Goal: Task Accomplishment & Management: Use online tool/utility

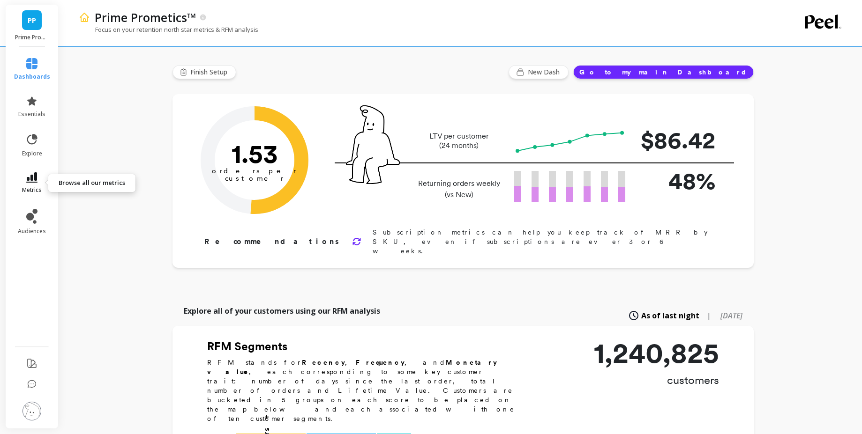
click at [30, 187] on span "metrics" at bounding box center [32, 190] width 20 height 7
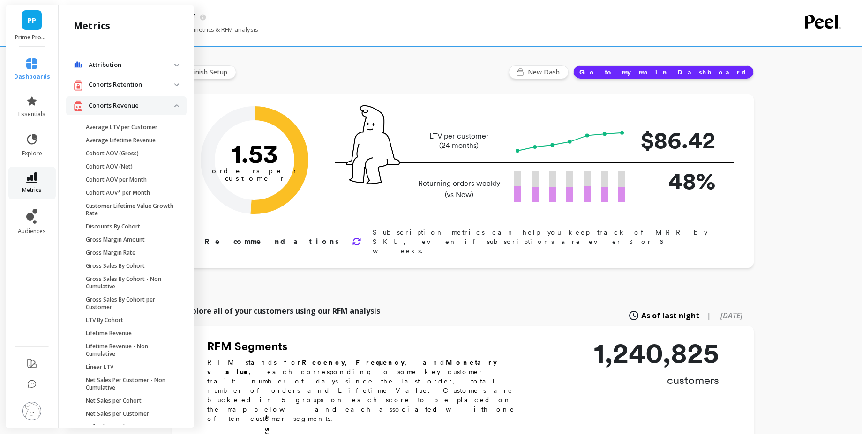
scroll to position [1047, 0]
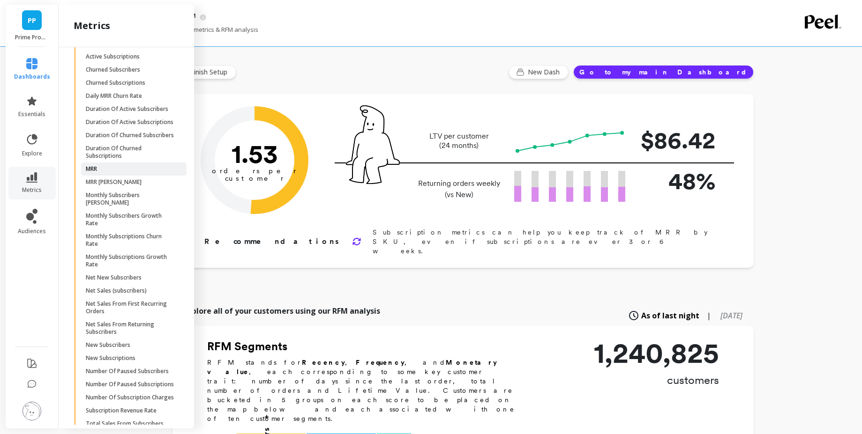
click at [109, 173] on span "MRR" at bounding box center [131, 168] width 90 height 7
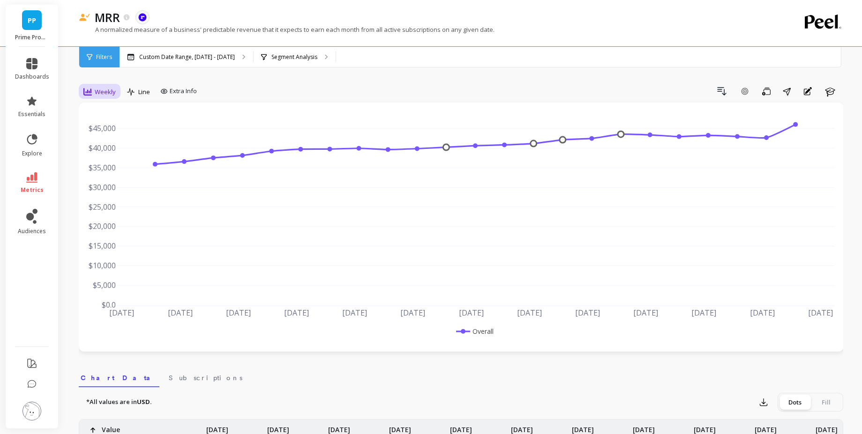
click at [103, 88] on span "Weekly" at bounding box center [105, 92] width 21 height 9
click at [115, 166] on div "Monthly" at bounding box center [113, 166] width 53 height 9
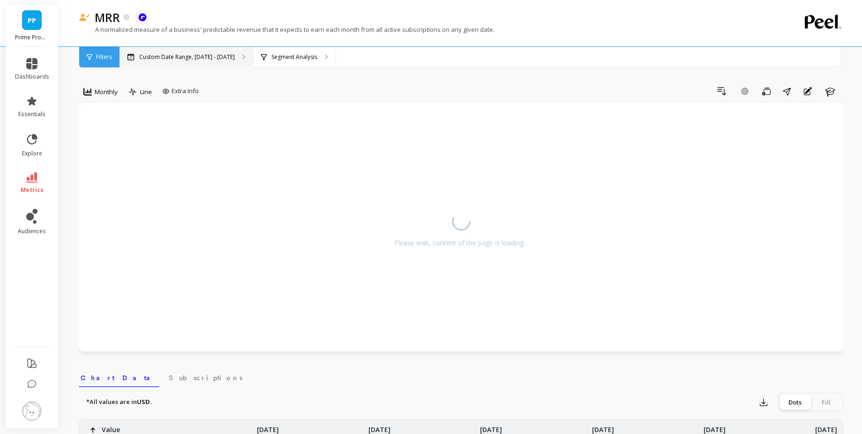
click at [193, 66] on div "Custom Date Range, Apr 1 - Sep 8" at bounding box center [186, 57] width 134 height 21
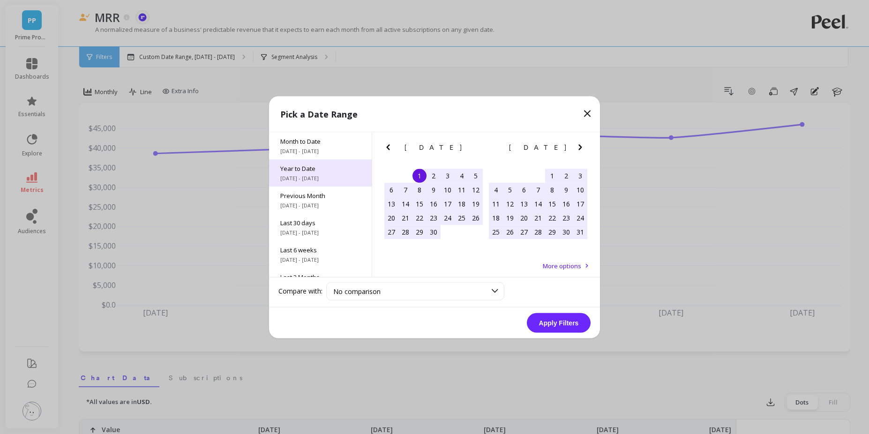
scroll to position [127, 0]
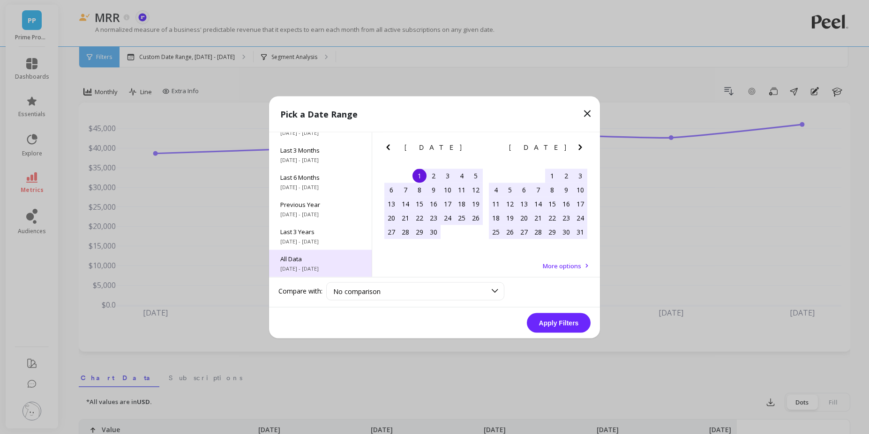
click at [335, 257] on span "All Data" at bounding box center [320, 258] width 80 height 8
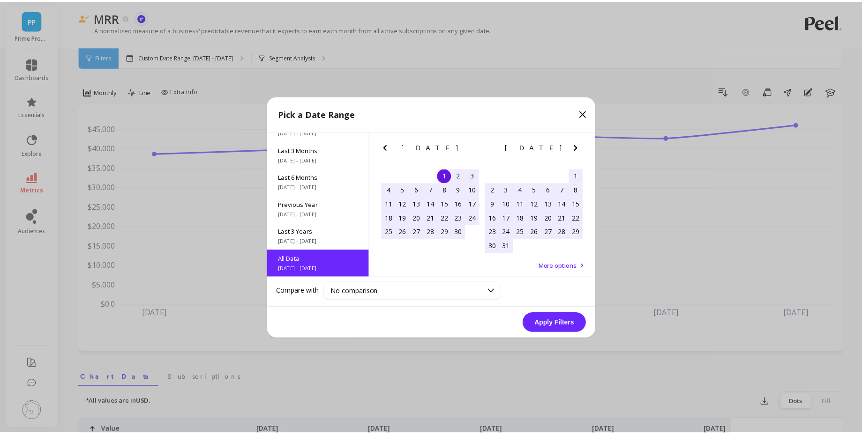
scroll to position [0, 0]
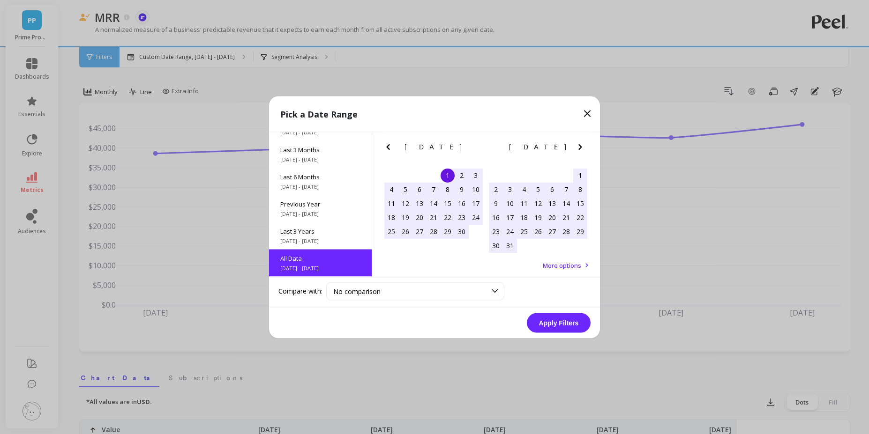
click at [546, 321] on button "Apply Filters" at bounding box center [559, 323] width 64 height 20
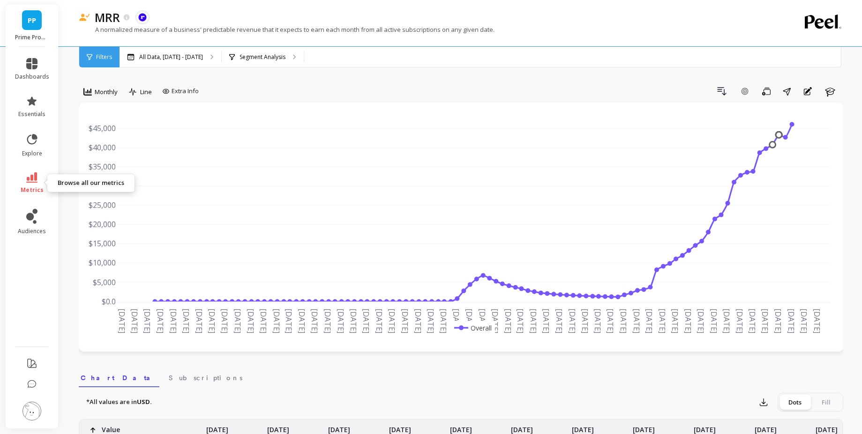
click at [30, 187] on span "metrics" at bounding box center [32, 190] width 23 height 7
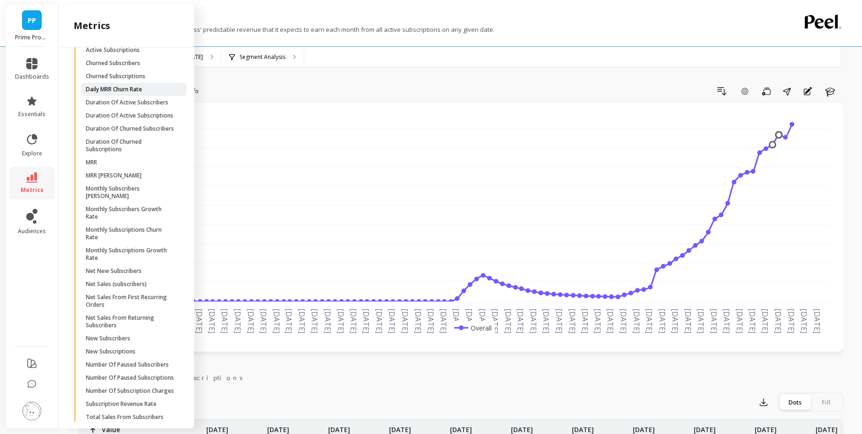
scroll to position [1050, 0]
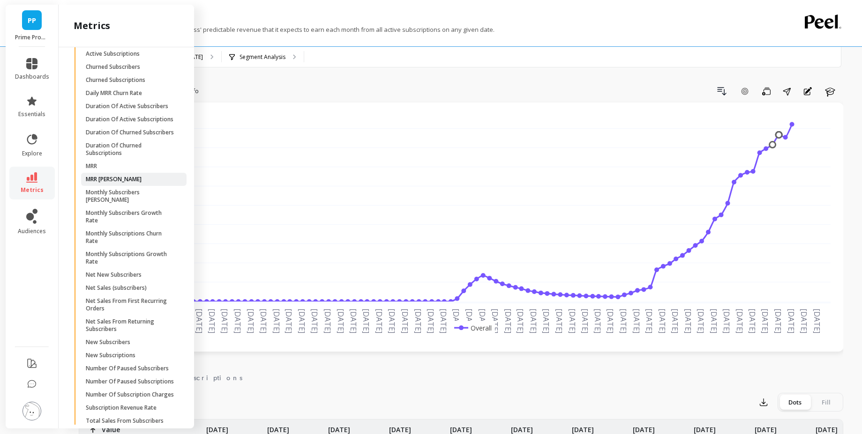
click at [120, 186] on link "MRR Churn" at bounding box center [133, 179] width 105 height 13
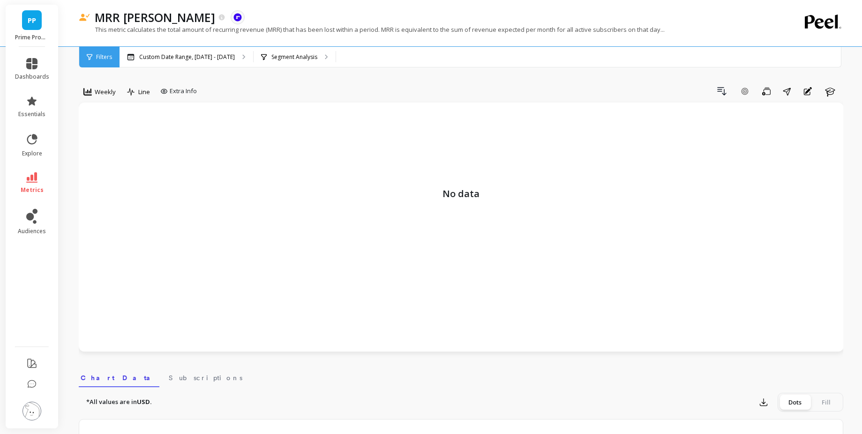
click at [98, 99] on div "Weekly" at bounding box center [100, 92] width 38 height 16
click at [115, 160] on div "Monthly" at bounding box center [113, 166] width 65 height 16
click at [195, 64] on div "Custom Date Range, Apr 1 - Sep 8" at bounding box center [186, 57] width 134 height 21
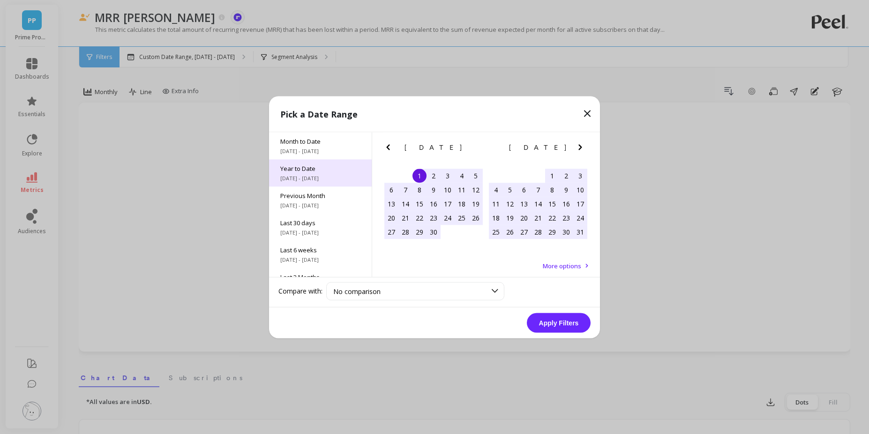
scroll to position [127, 0]
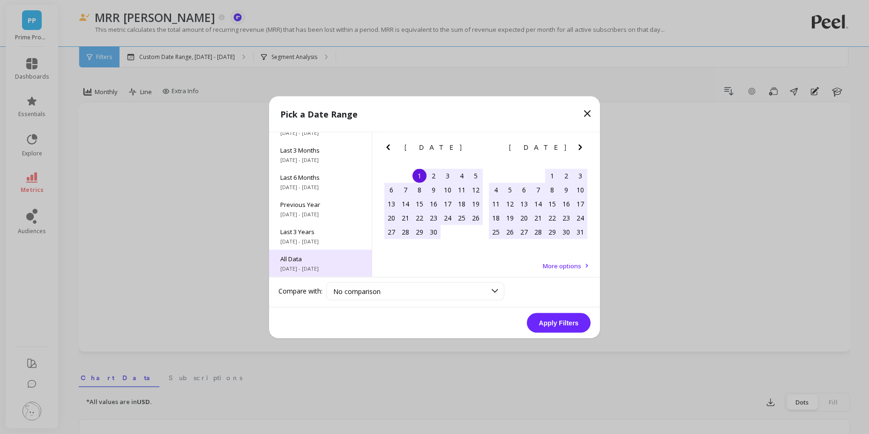
click at [320, 252] on div "All Data 6/1/2017 - 9/30/2025" at bounding box center [320, 263] width 103 height 27
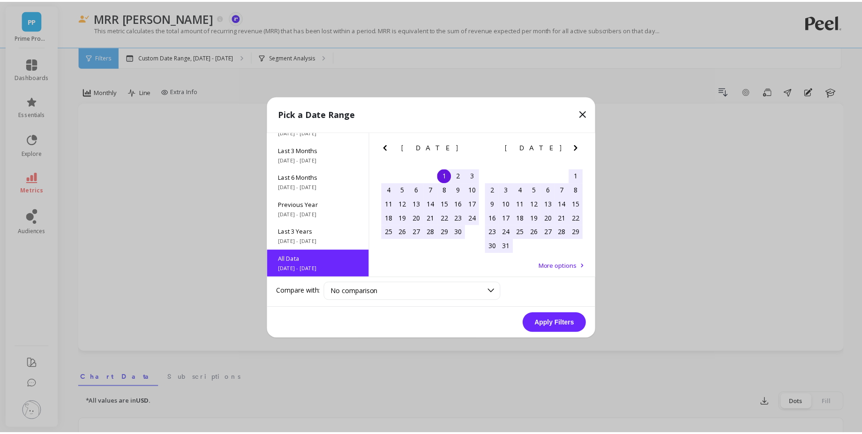
scroll to position [0, 0]
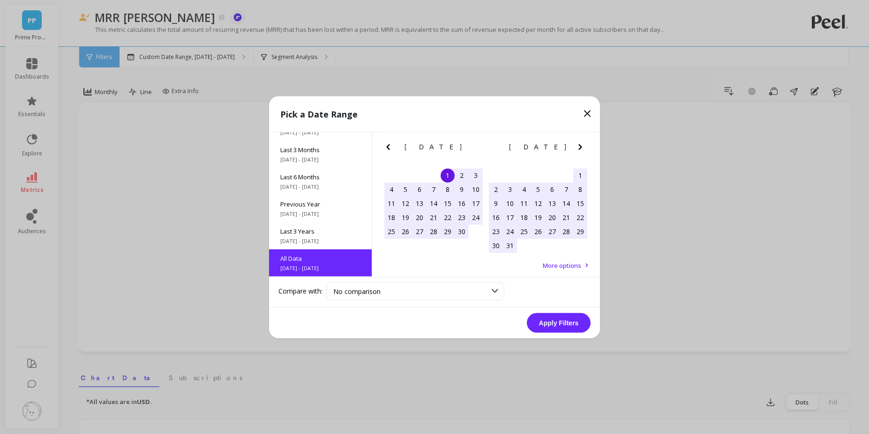
click at [553, 325] on button "Apply Filters" at bounding box center [559, 323] width 64 height 20
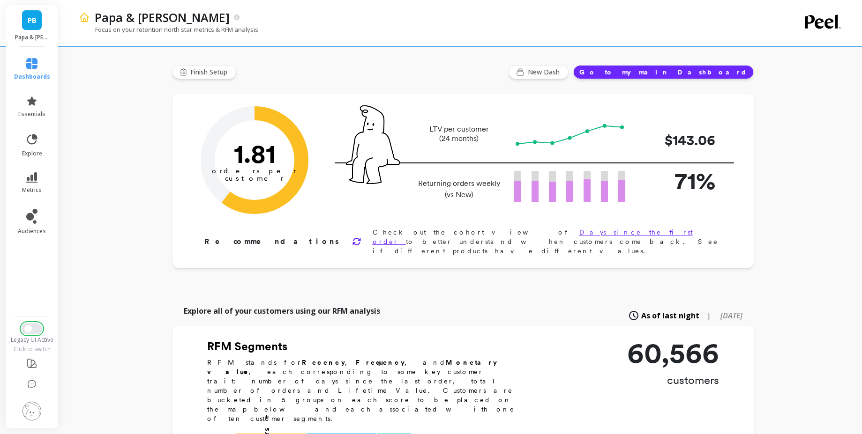
click at [32, 328] on button "Switch to New UI" at bounding box center [32, 328] width 21 height 11
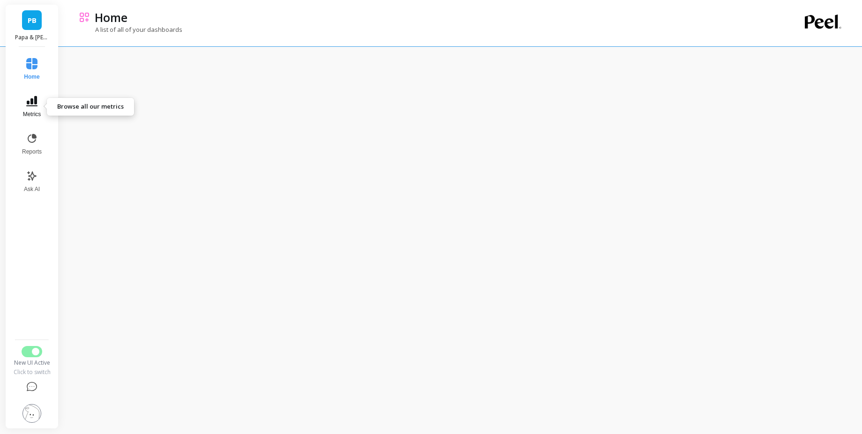
click at [33, 102] on icon at bounding box center [31, 101] width 11 height 10
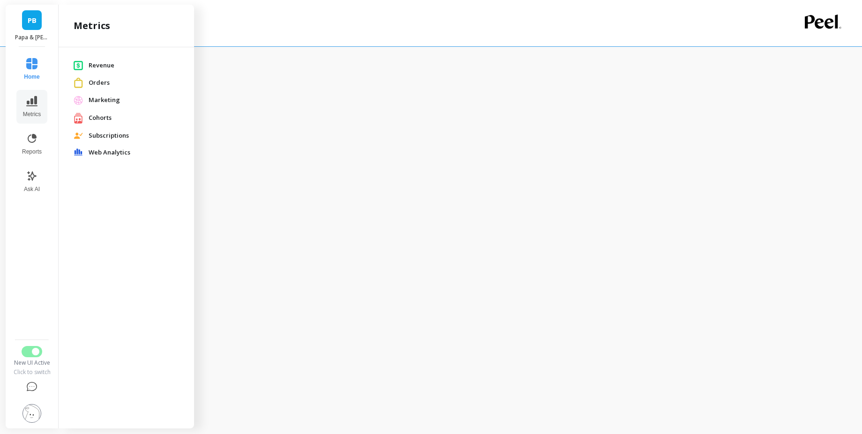
click at [104, 60] on div "Revenue" at bounding box center [126, 65] width 120 height 17
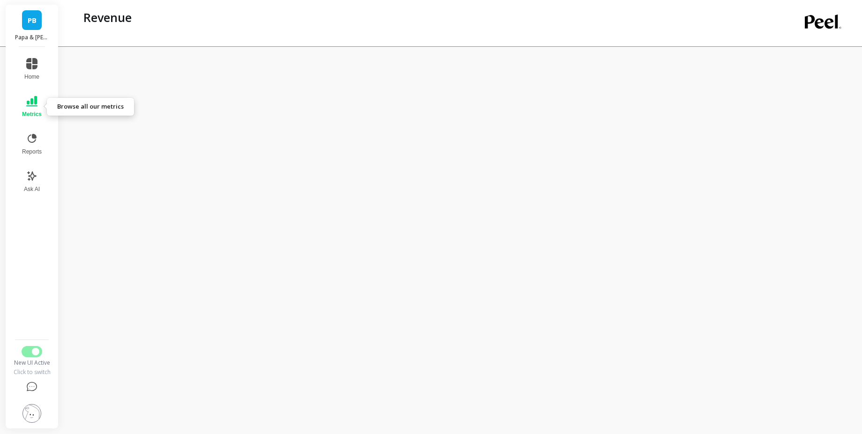
click at [27, 108] on button "Metrics" at bounding box center [31, 107] width 31 height 34
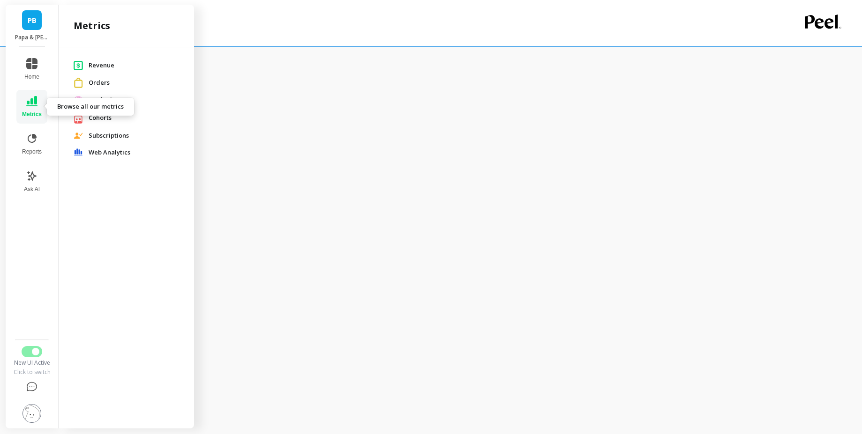
click at [37, 103] on icon at bounding box center [31, 101] width 11 height 10
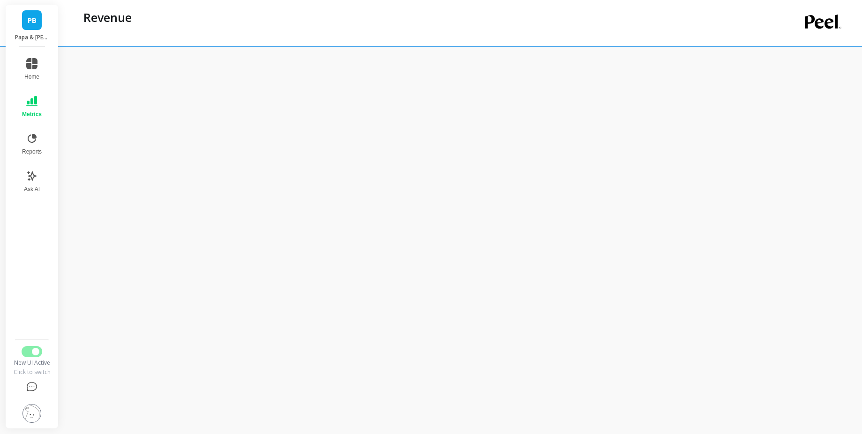
click at [70, 119] on div at bounding box center [463, 250] width 798 height 500
click at [42, 99] on button "Metrics" at bounding box center [31, 107] width 31 height 34
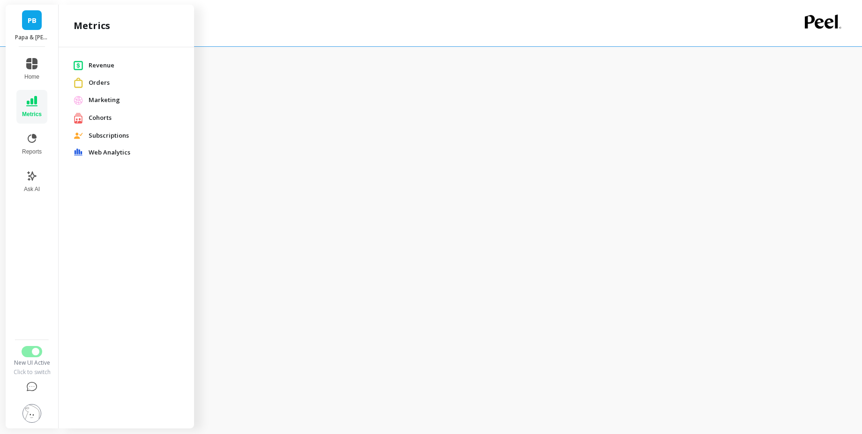
click at [100, 101] on span "Marketing" at bounding box center [134, 100] width 90 height 9
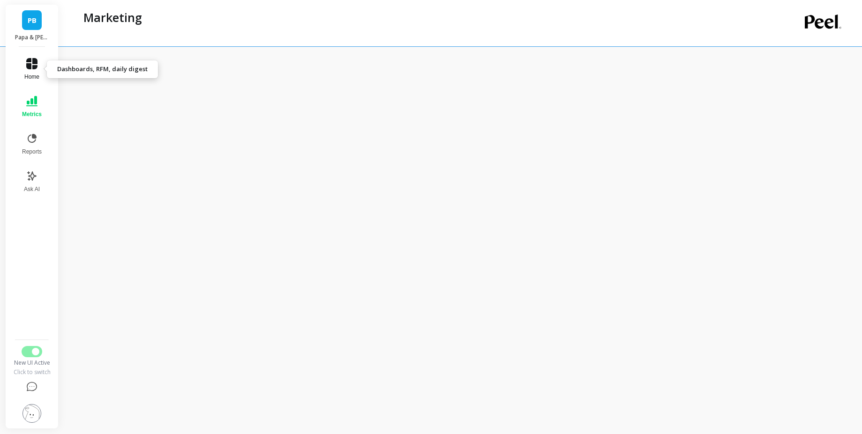
click at [35, 75] on span "Home" at bounding box center [31, 76] width 15 height 7
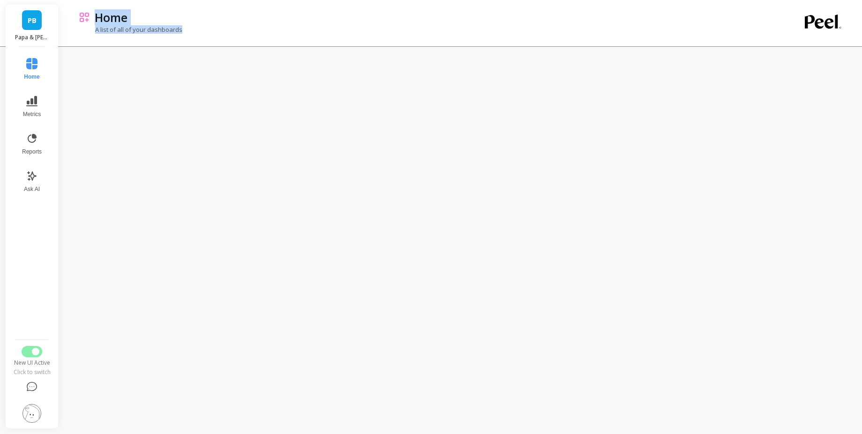
drag, startPoint x: 95, startPoint y: 16, endPoint x: 204, endPoint y: 25, distance: 109.1
click at [204, 25] on div "Home A list of all of your dashboards" at bounding box center [422, 23] width 687 height 46
click at [204, 26] on div "A list of all of your dashboards" at bounding box center [422, 34] width 687 height 18
click at [31, 139] on icon at bounding box center [31, 138] width 11 height 11
click at [41, 97] on button "Metrics" at bounding box center [31, 107] width 32 height 34
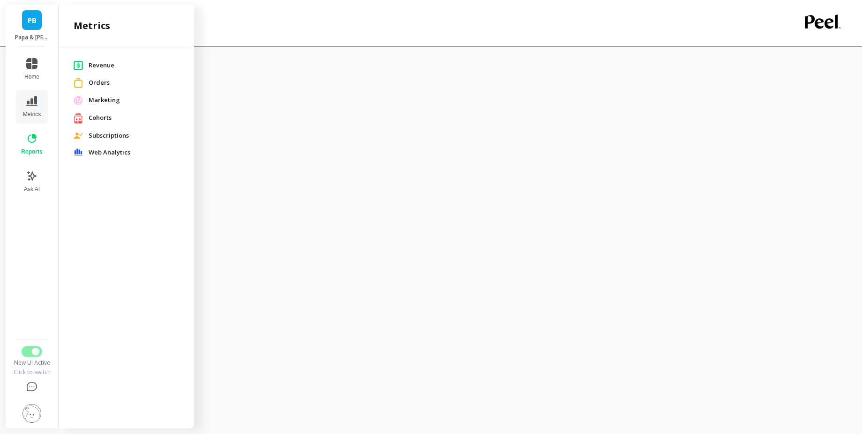
click at [106, 63] on span "Revenue" at bounding box center [134, 65] width 90 height 9
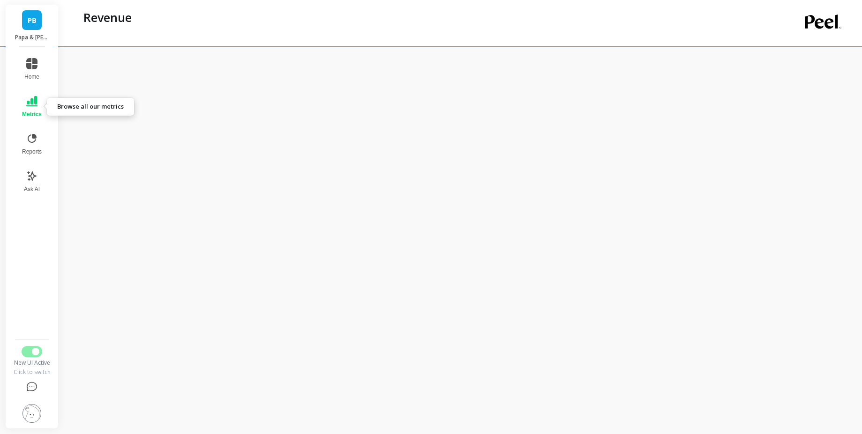
click at [32, 102] on icon at bounding box center [31, 101] width 11 height 10
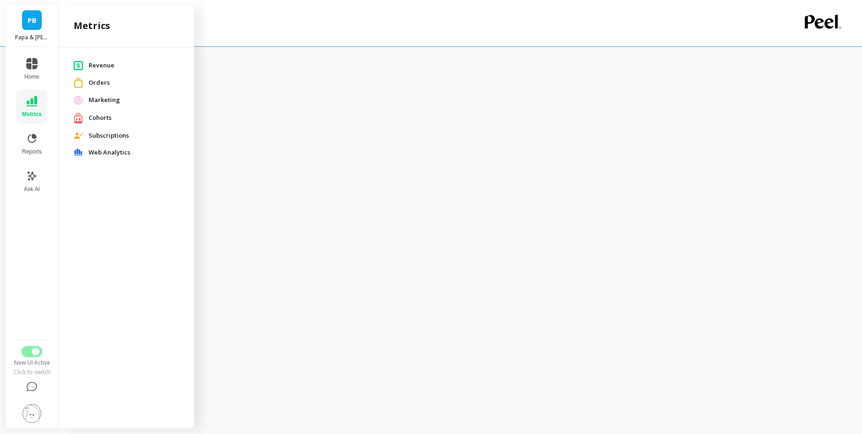
click at [96, 79] on span "Orders" at bounding box center [134, 82] width 90 height 9
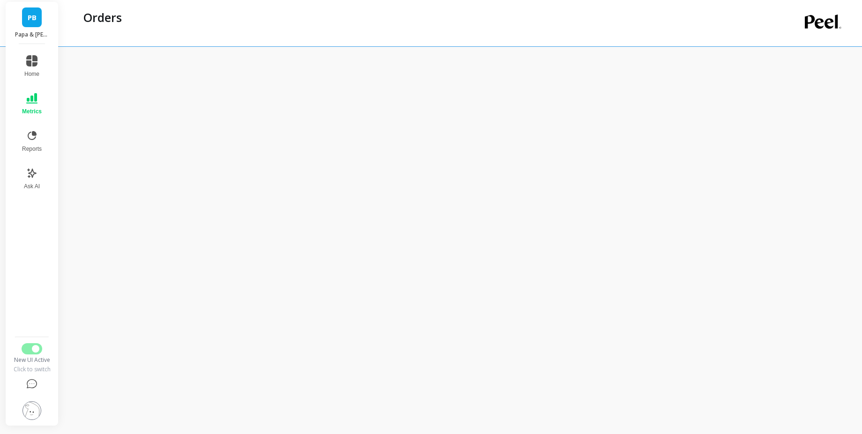
scroll to position [73, 0]
click at [44, 105] on button "Metrics" at bounding box center [31, 100] width 31 height 34
click at [23, 96] on button "Metrics" at bounding box center [31, 107] width 31 height 34
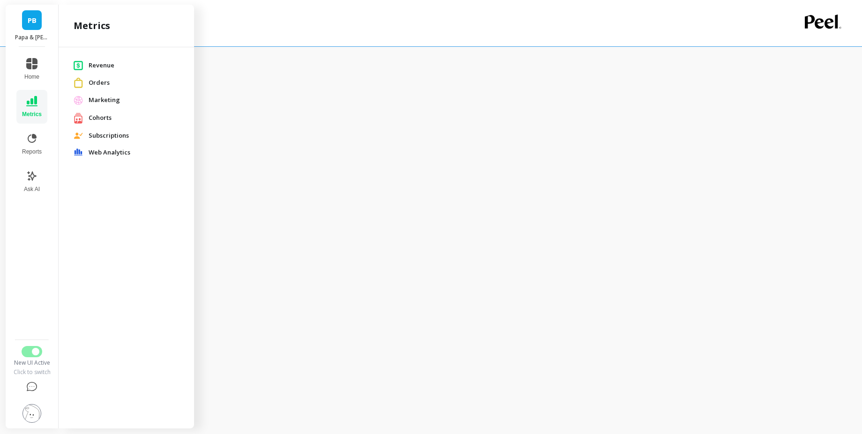
click at [136, 63] on span "Revenue" at bounding box center [134, 65] width 90 height 9
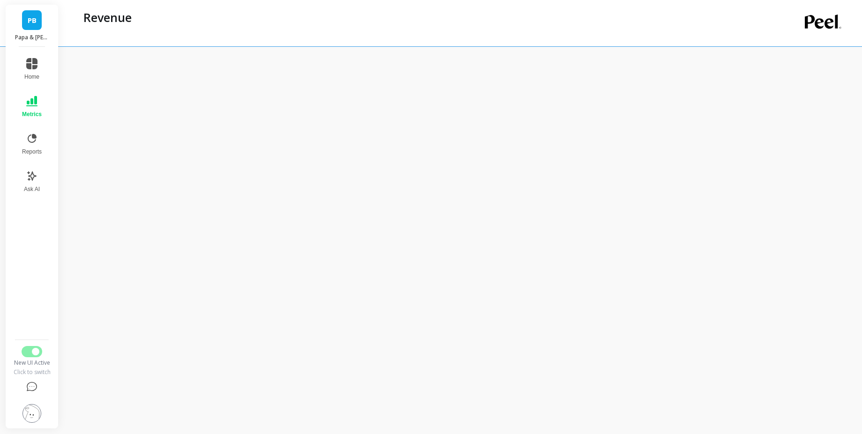
click at [39, 115] on span "Metrics" at bounding box center [32, 114] width 20 height 7
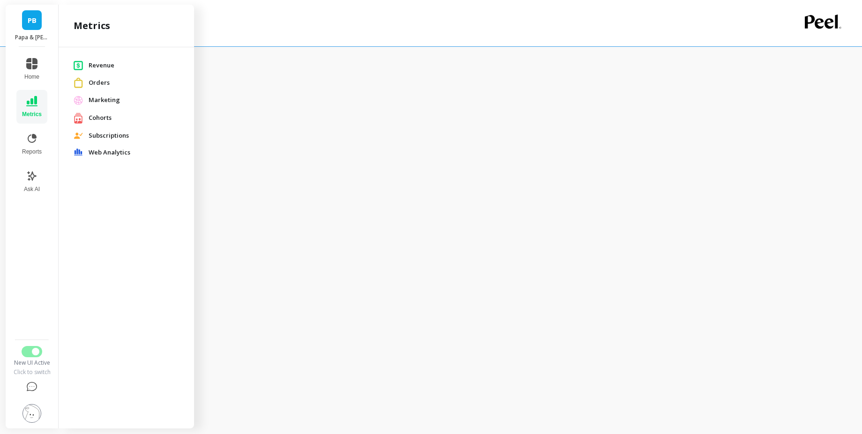
click at [94, 114] on span "Cohorts" at bounding box center [134, 117] width 90 height 9
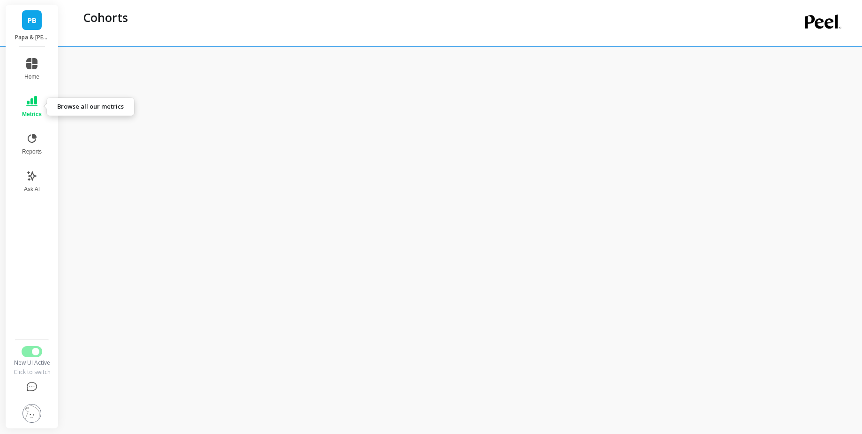
click at [44, 110] on button "Metrics" at bounding box center [31, 107] width 31 height 34
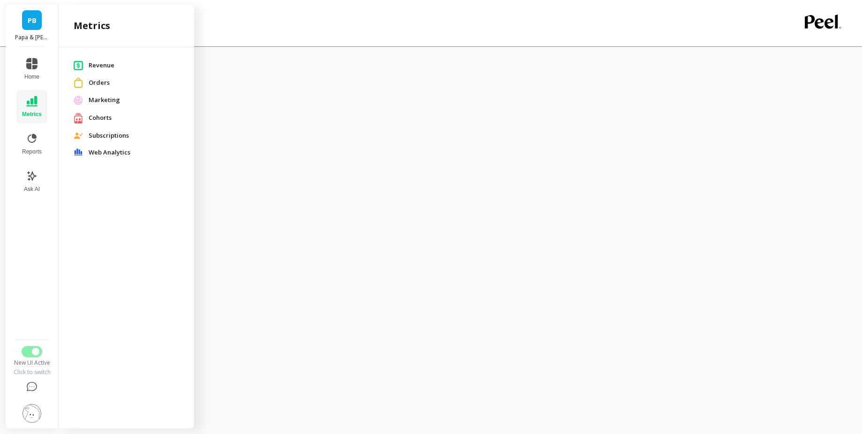
click at [105, 137] on span "Subscriptions" at bounding box center [134, 135] width 90 height 9
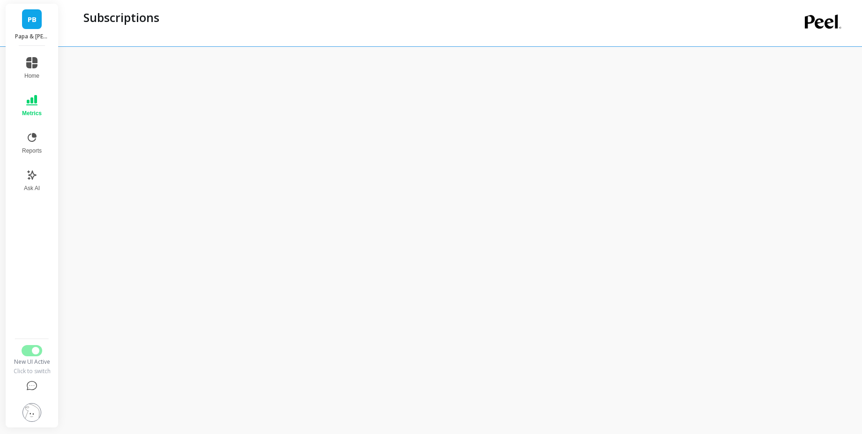
scroll to position [73, 0]
click at [26, 102] on icon at bounding box center [31, 101] width 11 height 11
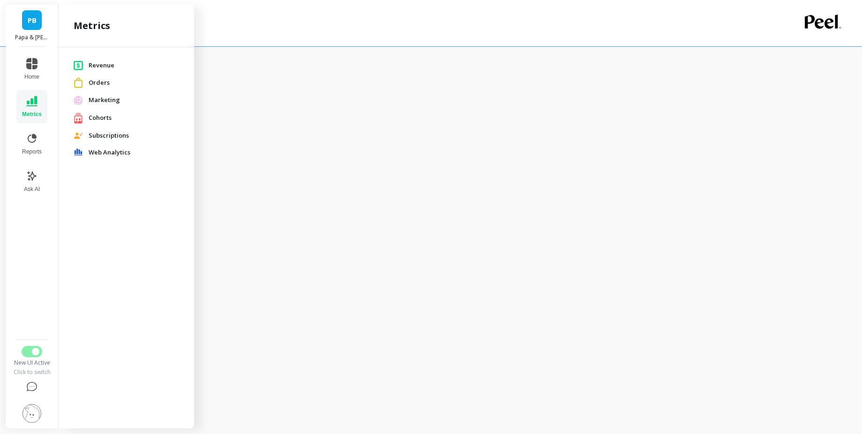
click at [107, 149] on span "Web Analytics" at bounding box center [134, 152] width 90 height 9
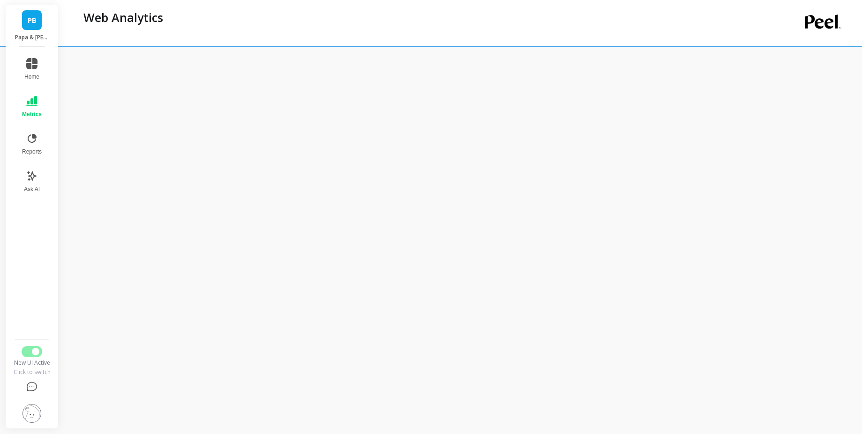
click at [36, 407] on img at bounding box center [31, 413] width 19 height 19
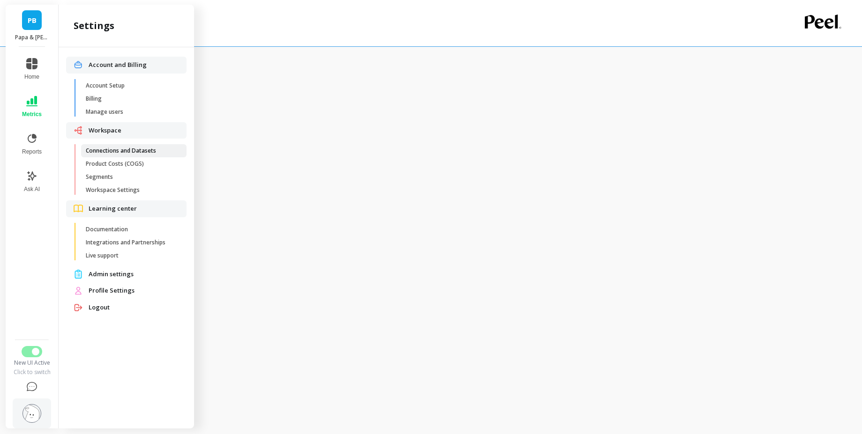
click at [142, 147] on span "Connections and Datasets" at bounding box center [131, 150] width 90 height 7
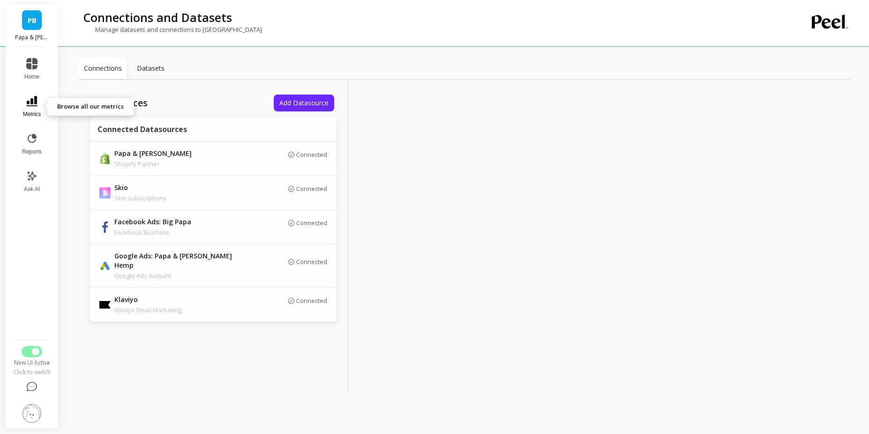
click at [38, 108] on button "Metrics" at bounding box center [31, 107] width 31 height 34
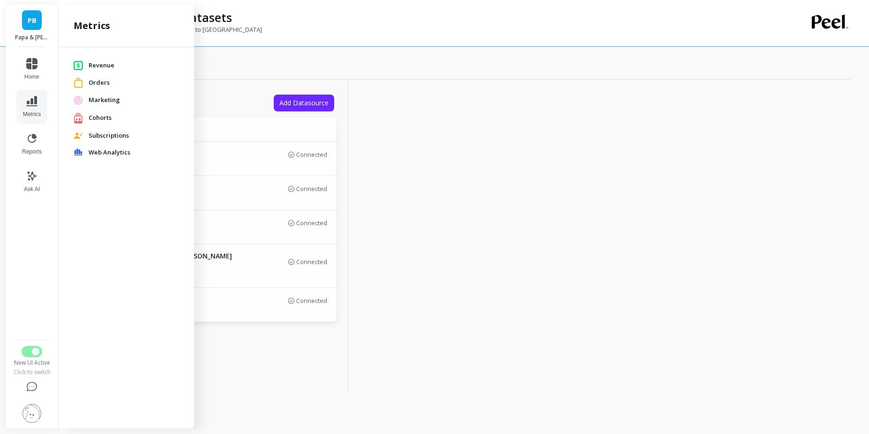
click at [113, 99] on span "Marketing" at bounding box center [134, 100] width 90 height 9
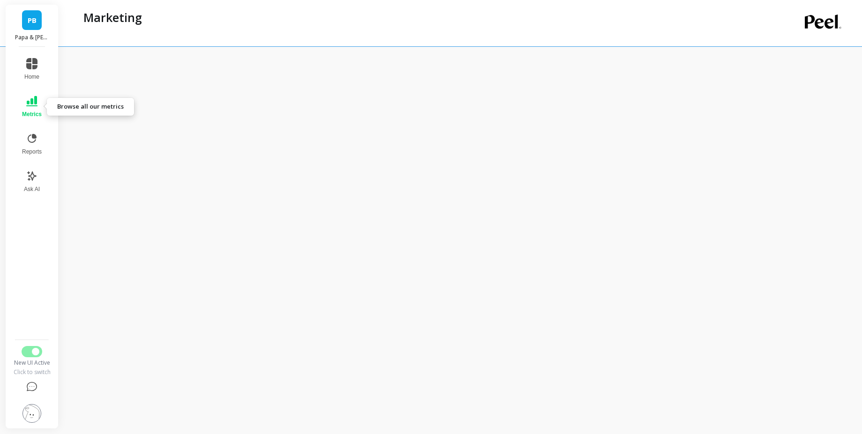
click at [30, 111] on span "Metrics" at bounding box center [32, 114] width 20 height 7
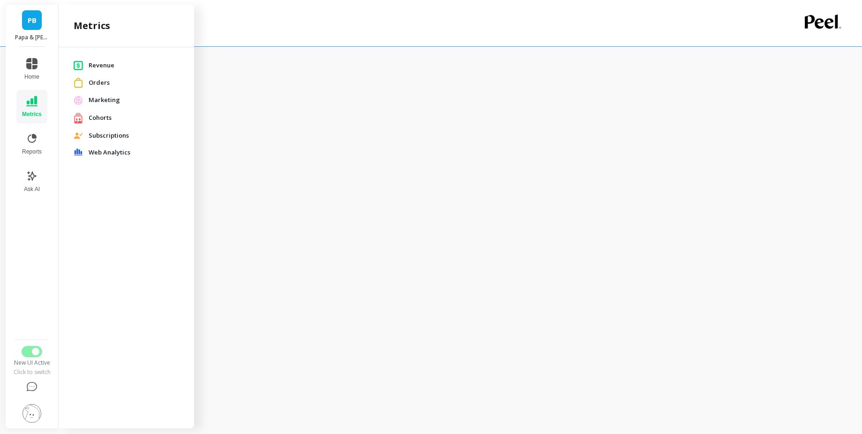
click at [102, 135] on span "Subscriptions" at bounding box center [134, 135] width 90 height 9
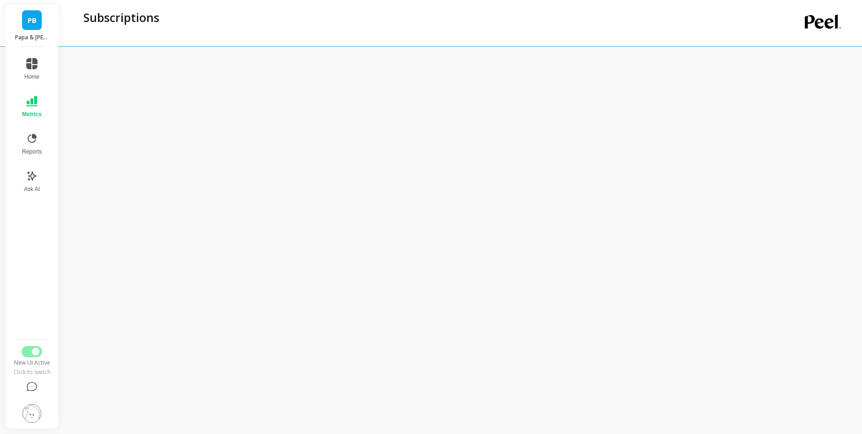
click at [452, 152] on iframe at bounding box center [461, 271] width 764 height 434
click at [39, 104] on button "Metrics" at bounding box center [31, 107] width 31 height 34
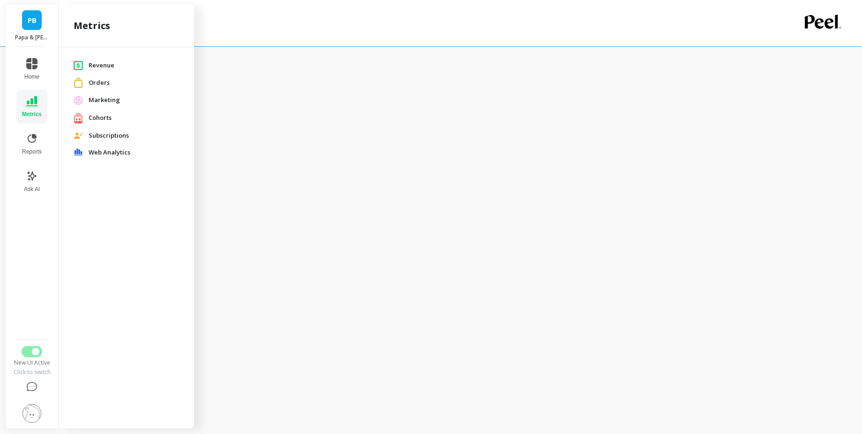
click at [120, 64] on span "Revenue" at bounding box center [134, 65] width 90 height 9
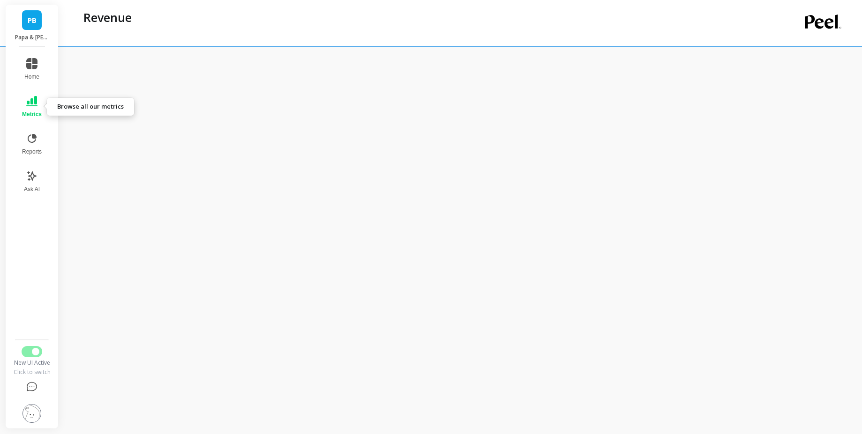
click at [36, 112] on span "Metrics" at bounding box center [32, 114] width 20 height 7
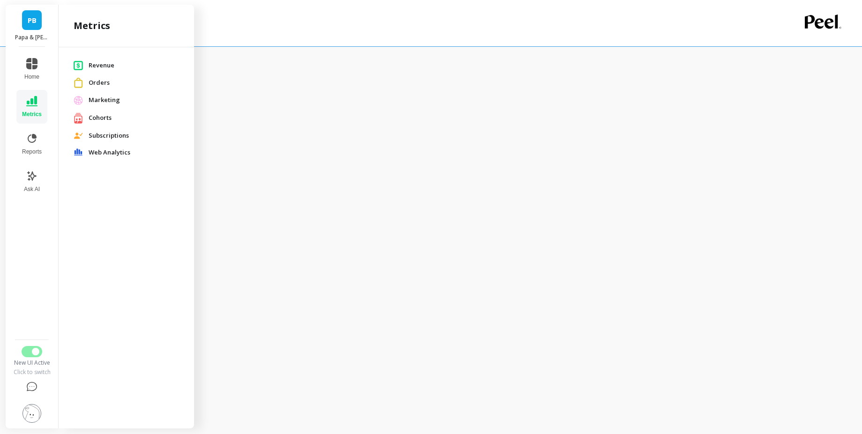
click at [109, 102] on span "Marketing" at bounding box center [134, 100] width 90 height 9
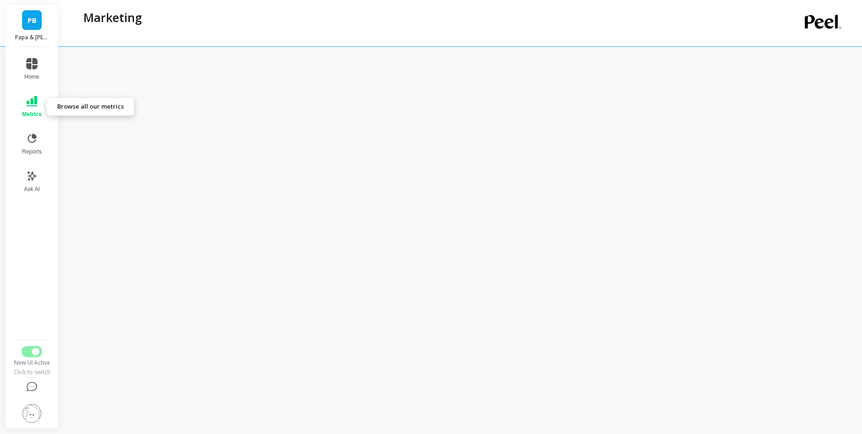
click at [37, 116] on span "Metrics" at bounding box center [32, 114] width 20 height 7
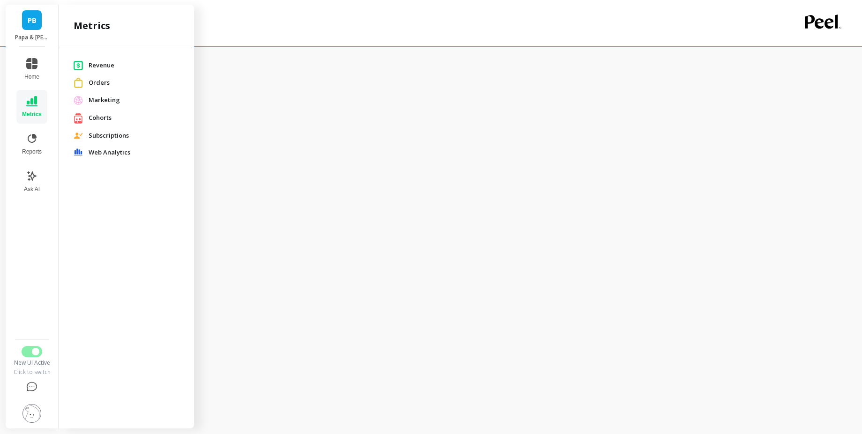
click at [97, 135] on span "Subscriptions" at bounding box center [134, 135] width 90 height 9
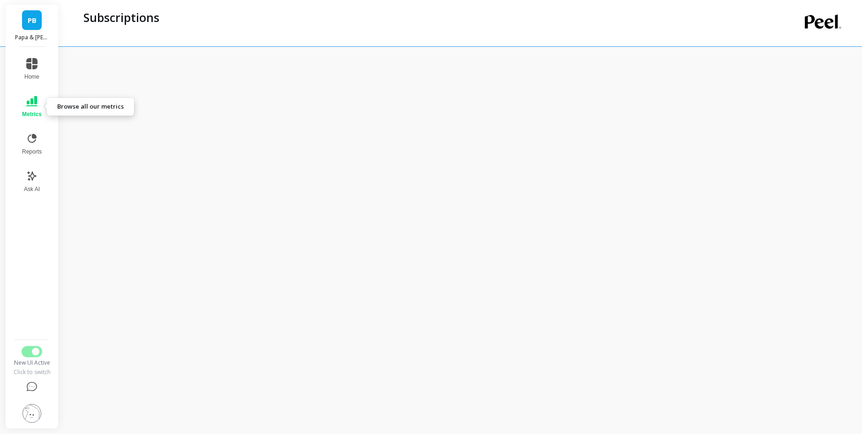
click at [29, 100] on icon at bounding box center [31, 101] width 11 height 11
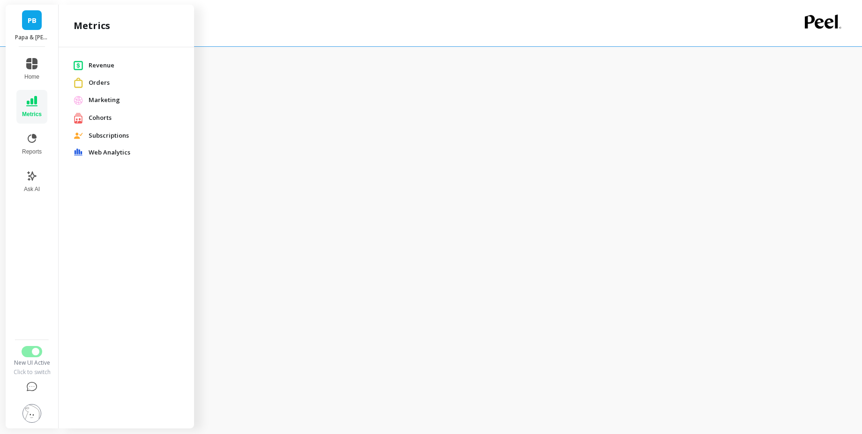
click at [102, 135] on span "Subscriptions" at bounding box center [134, 135] width 90 height 9
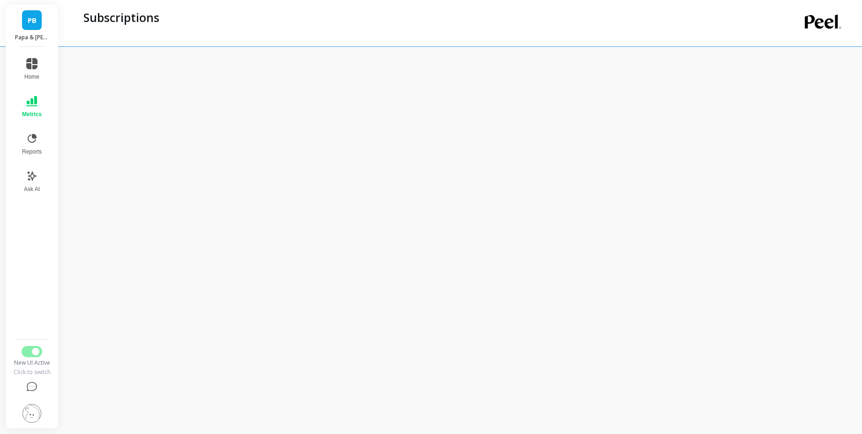
click at [42, 105] on button "Metrics" at bounding box center [31, 107] width 31 height 34
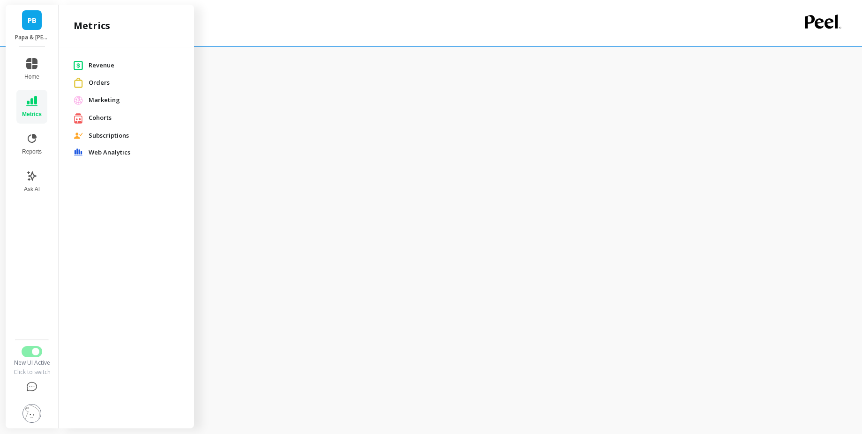
click at [120, 70] on span "Revenue" at bounding box center [134, 65] width 90 height 9
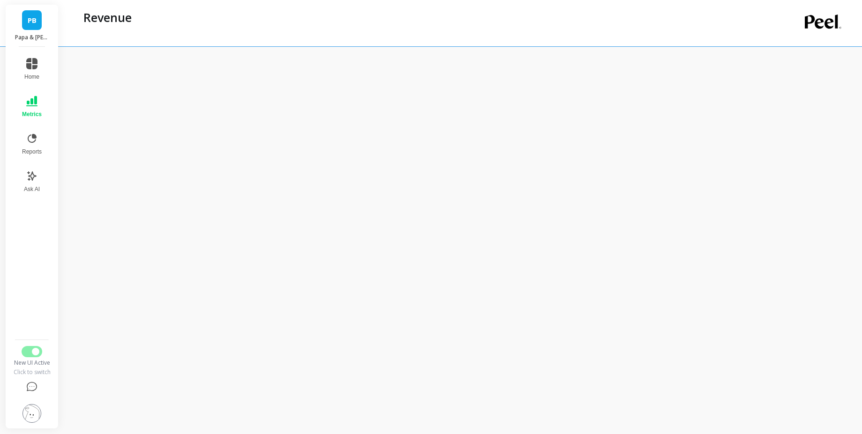
click at [40, 108] on button "Metrics" at bounding box center [31, 107] width 31 height 34
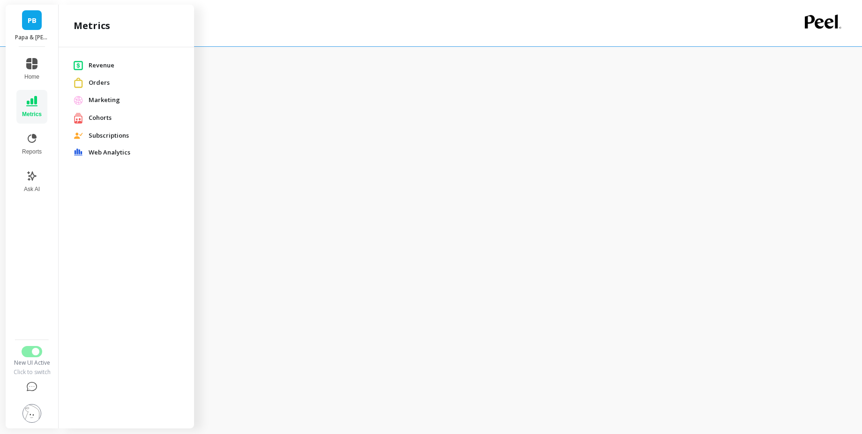
click at [106, 134] on span "Subscriptions" at bounding box center [134, 135] width 90 height 9
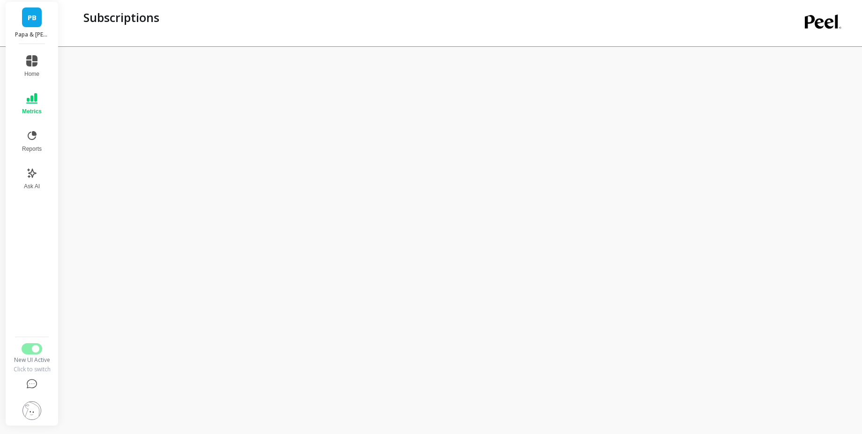
scroll to position [73, 0]
click at [860, 286] on div at bounding box center [463, 177] width 798 height 500
click at [32, 353] on span "Switch to Legacy UI" at bounding box center [35, 351] width 7 height 7
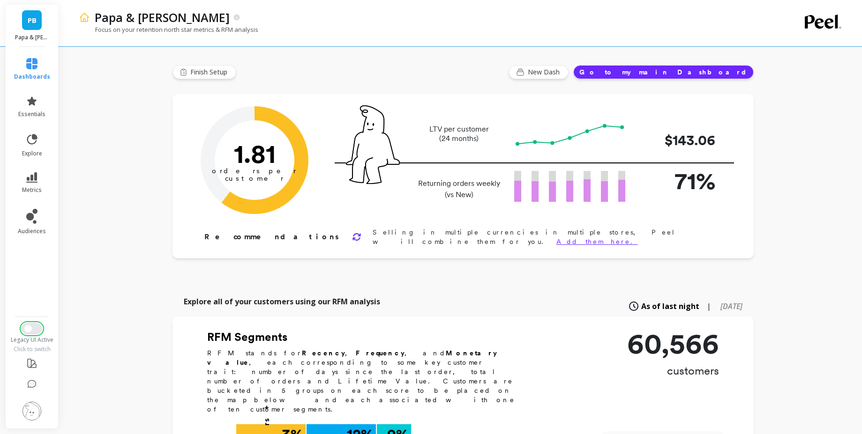
click at [31, 333] on button "Switch to New UI" at bounding box center [32, 328] width 21 height 11
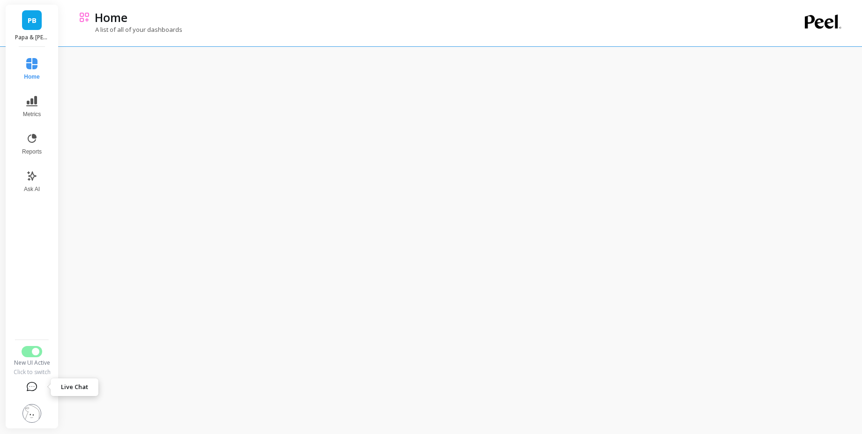
click at [34, 389] on icon at bounding box center [31, 387] width 11 height 11
click at [34, 380] on button at bounding box center [32, 387] width 38 height 22
click at [30, 405] on img at bounding box center [31, 413] width 19 height 19
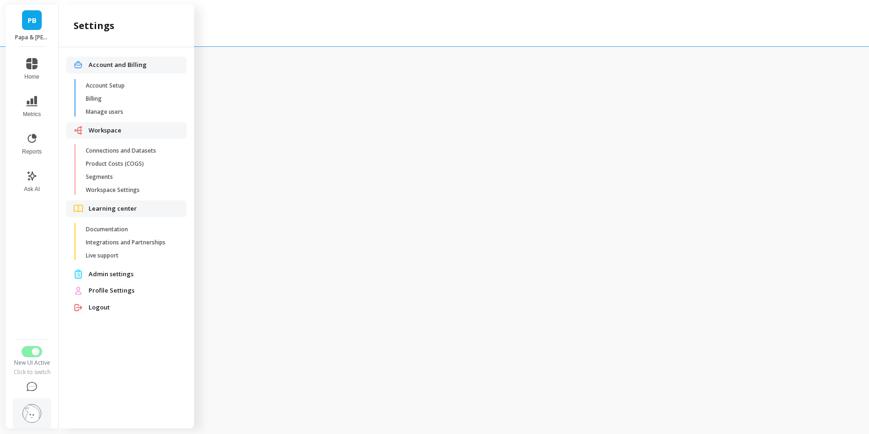
click at [30, 405] on img at bounding box center [31, 413] width 19 height 19
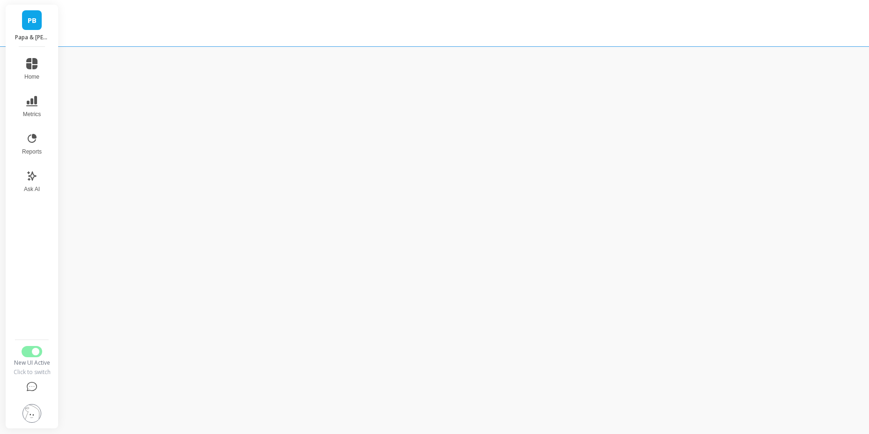
click at [72, 82] on div "[PERSON_NAME] & [PERSON_NAME] Home Metrics Reports Ask AI New UI Active Click t…" at bounding box center [434, 217] width 869 height 434
click at [40, 108] on button "Metrics" at bounding box center [31, 107] width 31 height 34
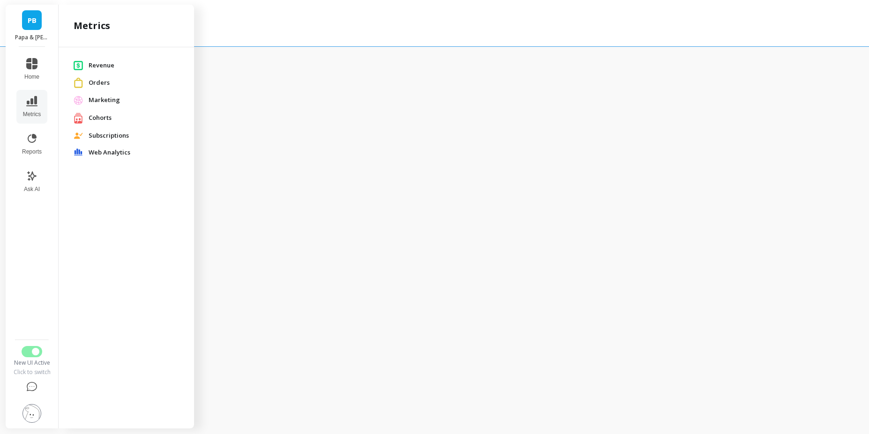
click at [111, 66] on span "Revenue" at bounding box center [134, 65] width 90 height 9
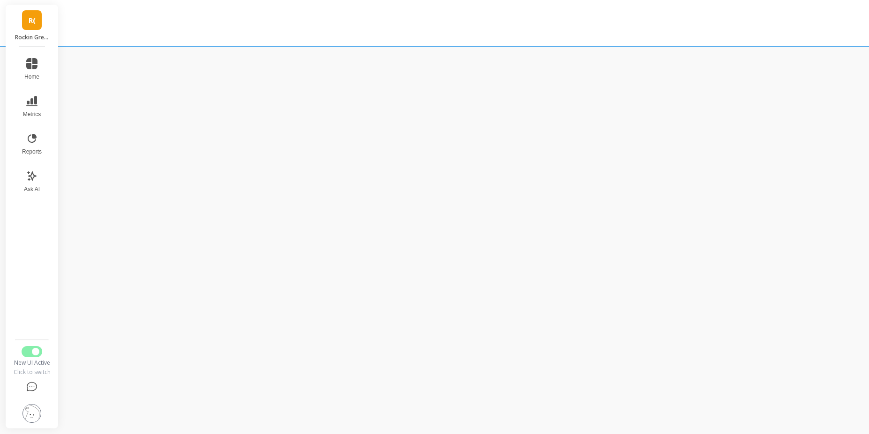
click at [28, 36] on p "Rockin Green (Essor)" at bounding box center [32, 37] width 34 height 7
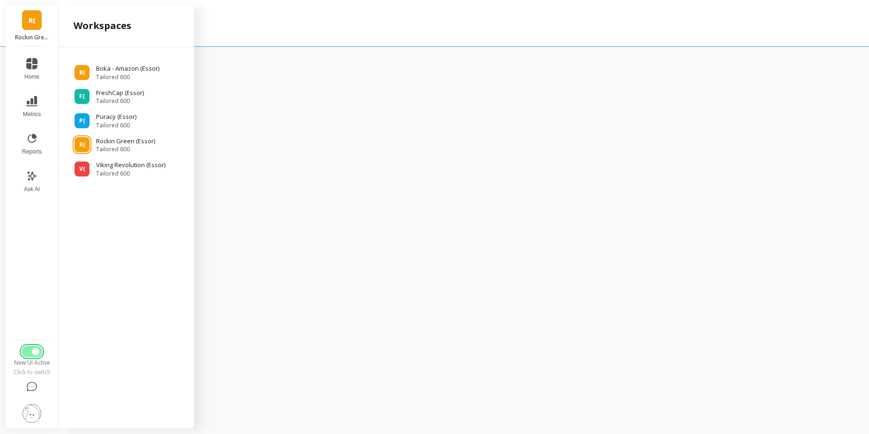
click at [32, 351] on span "Switch to Legacy UI" at bounding box center [35, 351] width 7 height 7
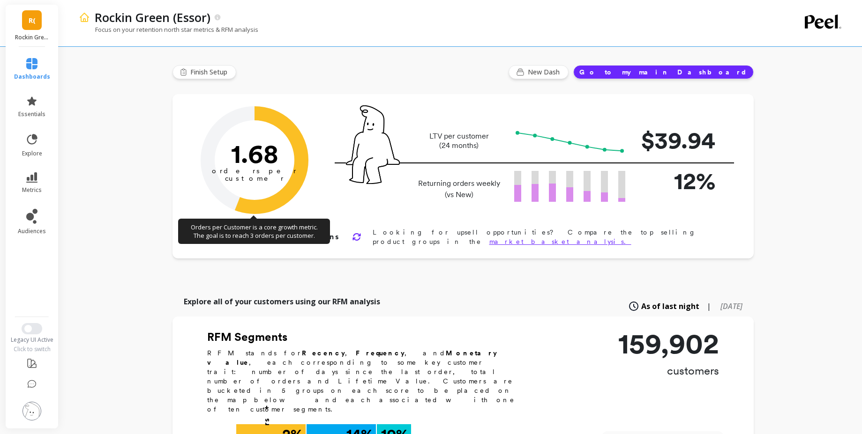
click at [29, 407] on img at bounding box center [31, 411] width 19 height 19
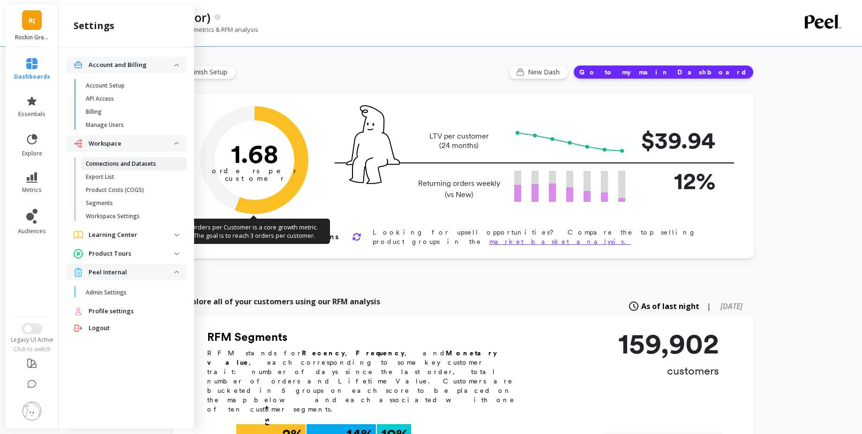
click at [138, 167] on p "Connections and Datasets" at bounding box center [121, 163] width 70 height 7
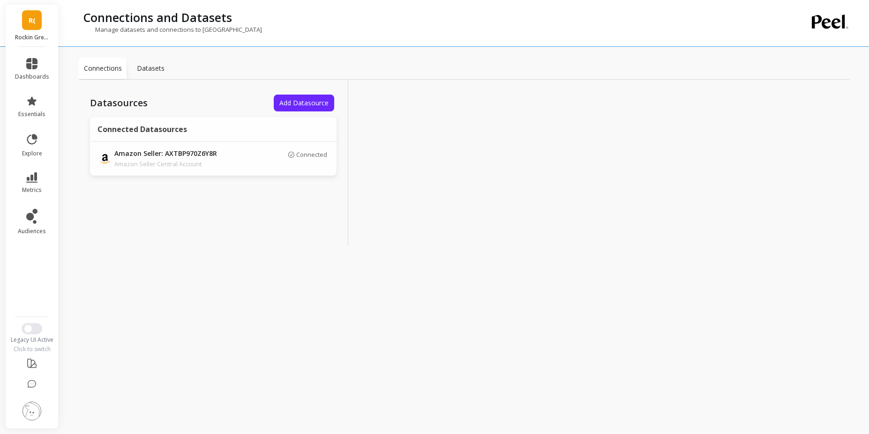
click at [153, 80] on div "Datasources Add Datasource Connected Datasources Amazon Seller: AXTBP970Z6Y8R A…" at bounding box center [213, 163] width 269 height 166
click at [153, 72] on p "Datasets" at bounding box center [151, 68] width 28 height 9
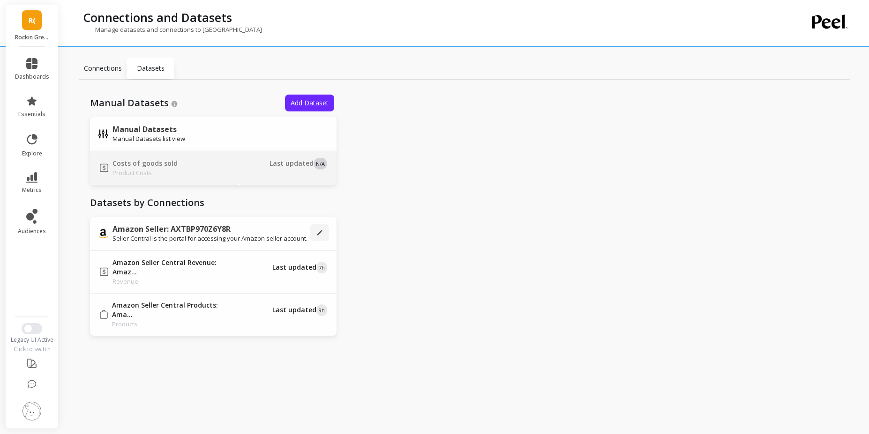
click at [299, 169] on div "Last updated N/A" at bounding box center [287, 168] width 80 height 18
type input "Costs of goods sold"
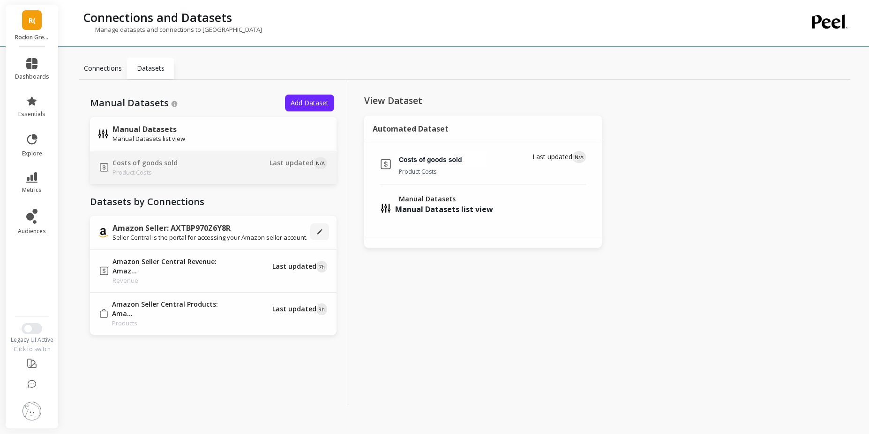
click at [437, 206] on p "Manual Datasets list view" at bounding box center [444, 209] width 98 height 11
click at [320, 111] on button "Add Dataset" at bounding box center [309, 103] width 49 height 17
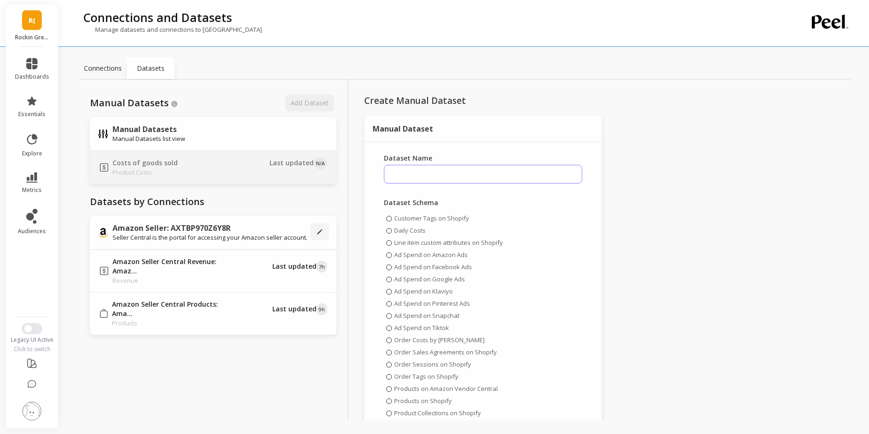
click at [439, 165] on input "Dataset Name" at bounding box center [483, 174] width 198 height 19
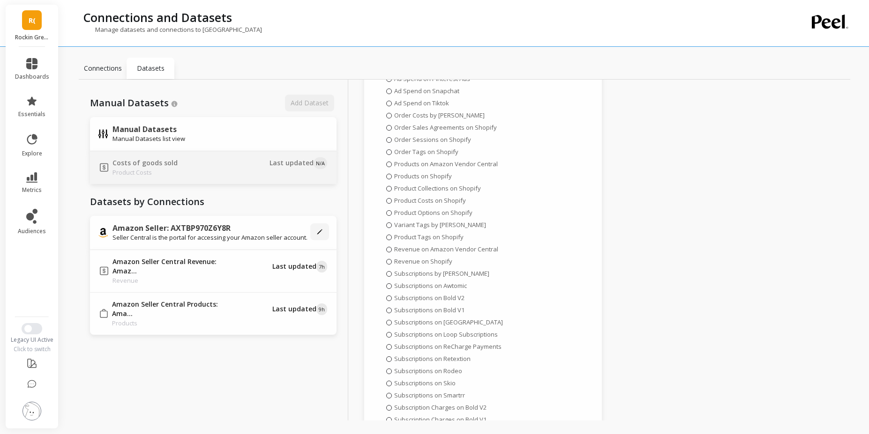
scroll to position [537, 0]
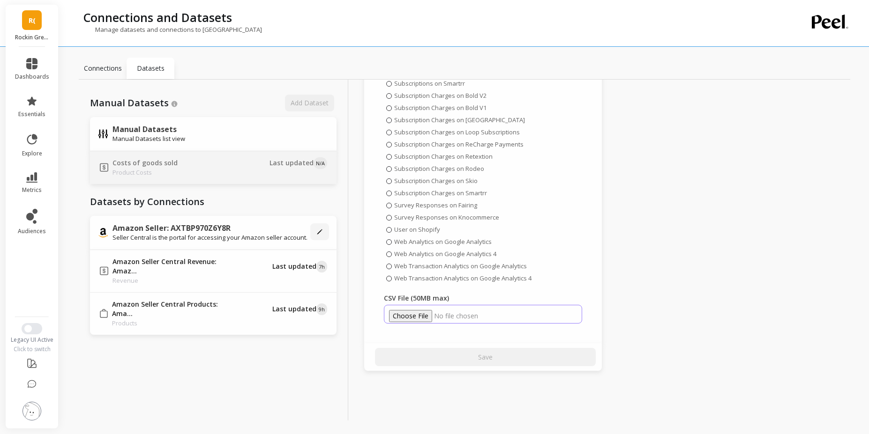
type input "COGS"
click at [418, 318] on input "CSV File (50MB max)" at bounding box center [483, 314] width 198 height 19
type input "C:\fakepath\BASE - COGS - PEEL - AMAZON.csv"
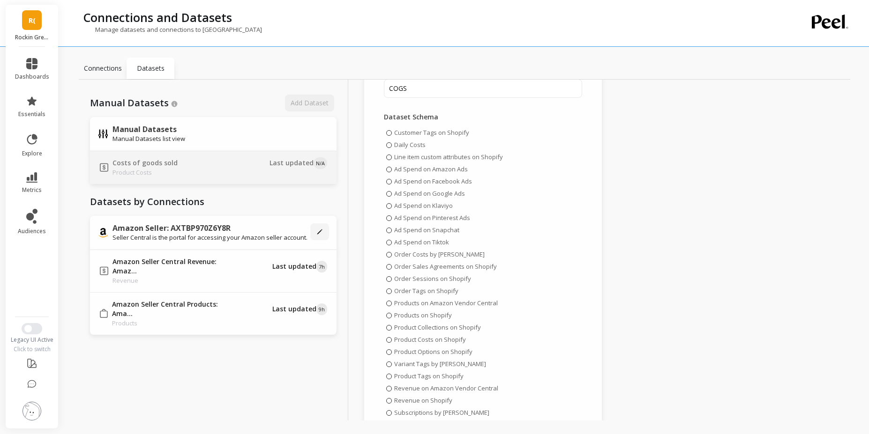
scroll to position [87, 0]
click at [404, 341] on span "Product Costs on Shopify" at bounding box center [430, 338] width 72 height 8
click at [0, 0] on input "Product Costs on Shopify" at bounding box center [0, 0] width 0 height 0
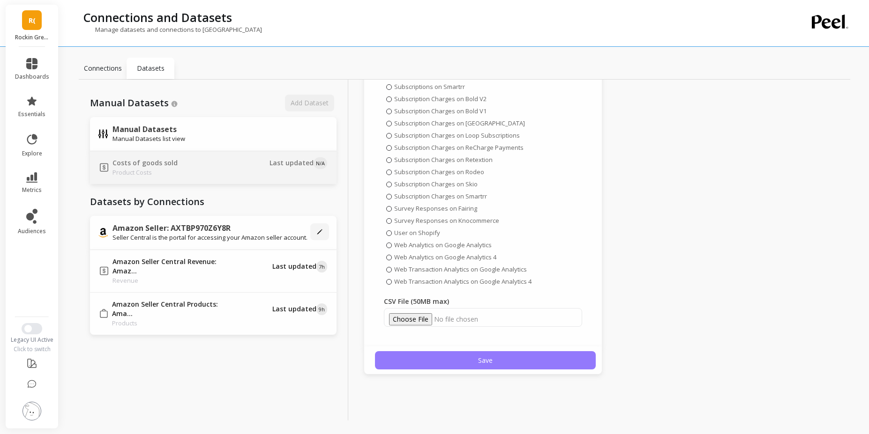
scroll to position [537, 0]
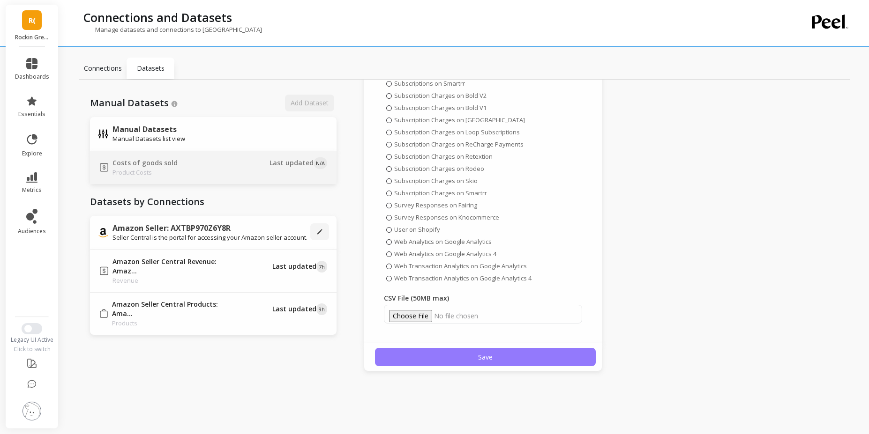
click at [464, 351] on button "Save" at bounding box center [485, 357] width 221 height 18
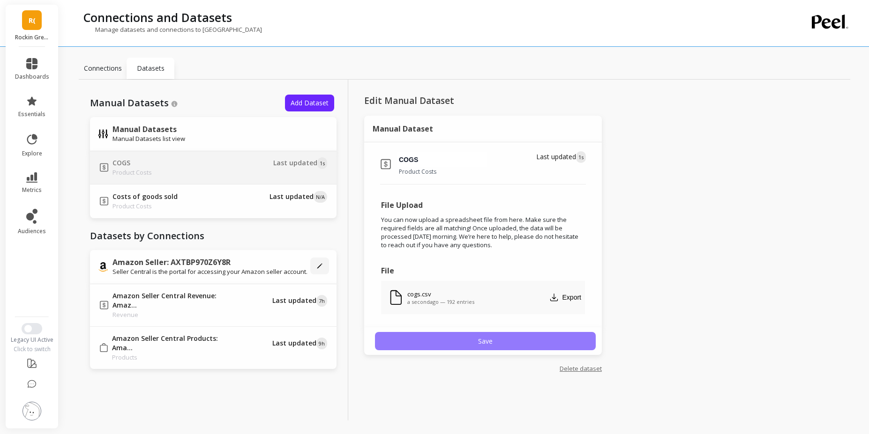
click at [488, 345] on span "Save" at bounding box center [485, 341] width 15 height 9
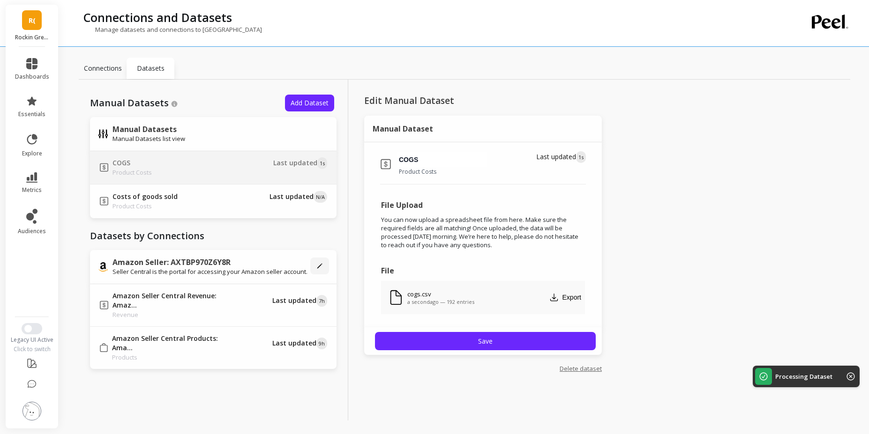
click at [411, 174] on p "Product Costs" at bounding box center [443, 171] width 88 height 9
drag, startPoint x: 400, startPoint y: 173, endPoint x: 455, endPoint y: 171, distance: 54.4
click at [455, 171] on p "Product Costs" at bounding box center [443, 171] width 88 height 9
click at [29, 180] on icon at bounding box center [31, 177] width 11 height 10
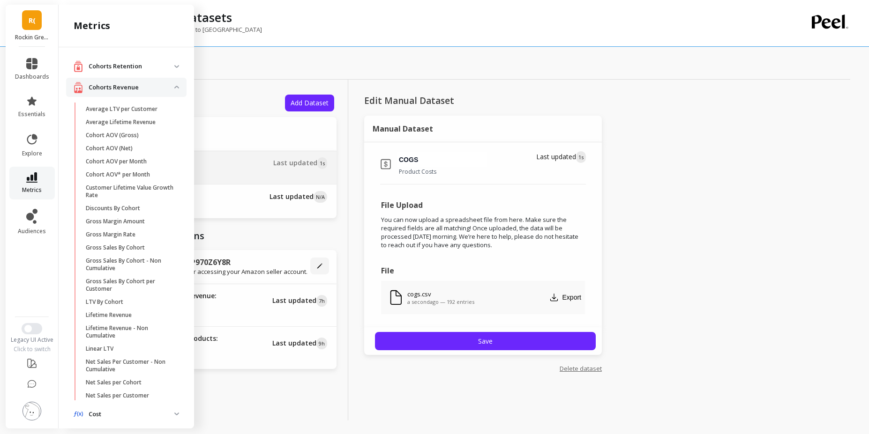
scroll to position [307, 0]
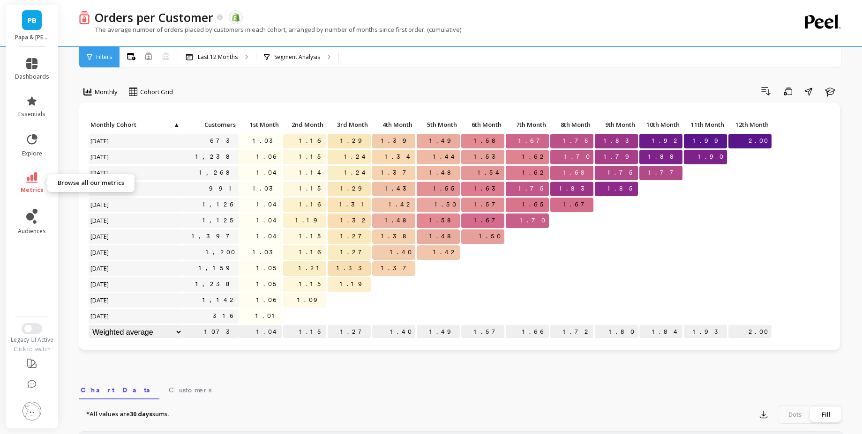
click at [38, 180] on link "metrics" at bounding box center [32, 183] width 34 height 22
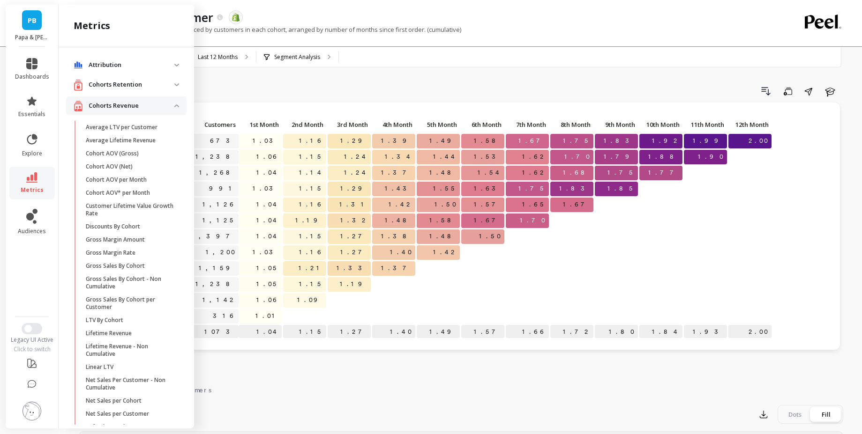
click at [258, 85] on div "Drill Down Save Share Learn" at bounding box center [511, 91] width 664 height 15
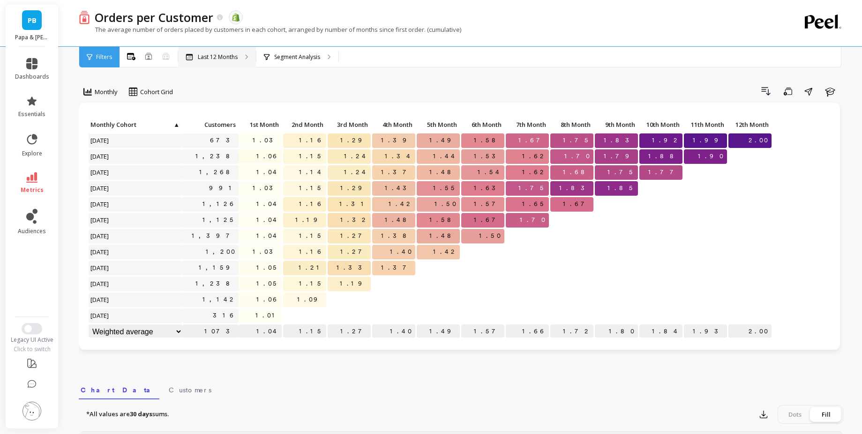
click at [199, 60] on p "Last 12 Months" at bounding box center [218, 56] width 40 height 7
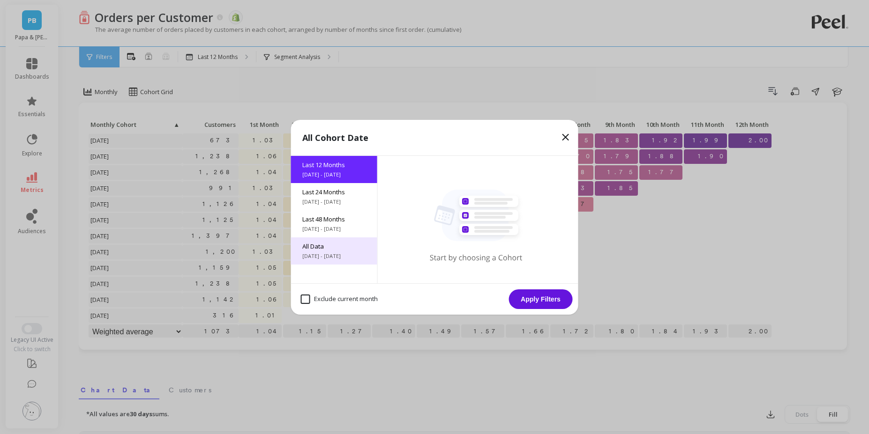
click at [327, 253] on span "5/9/2017 - 9/9/2025" at bounding box center [334, 256] width 64 height 7
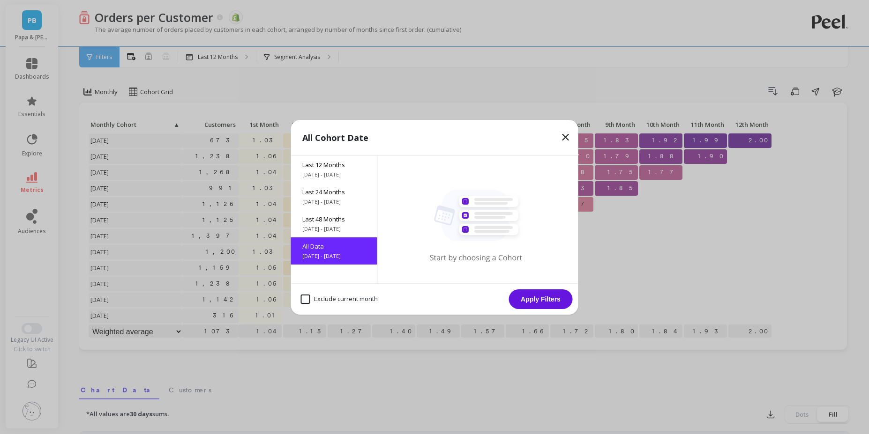
click at [538, 306] on button "Apply Filters" at bounding box center [541, 300] width 64 height 20
